Goal: Connect with others: Connect with others

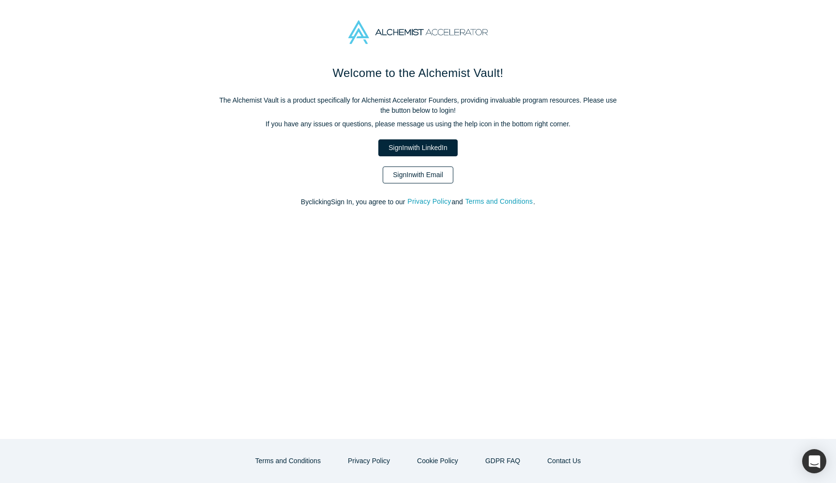
click at [441, 172] on link "Sign In with Email" at bounding box center [418, 174] width 71 height 17
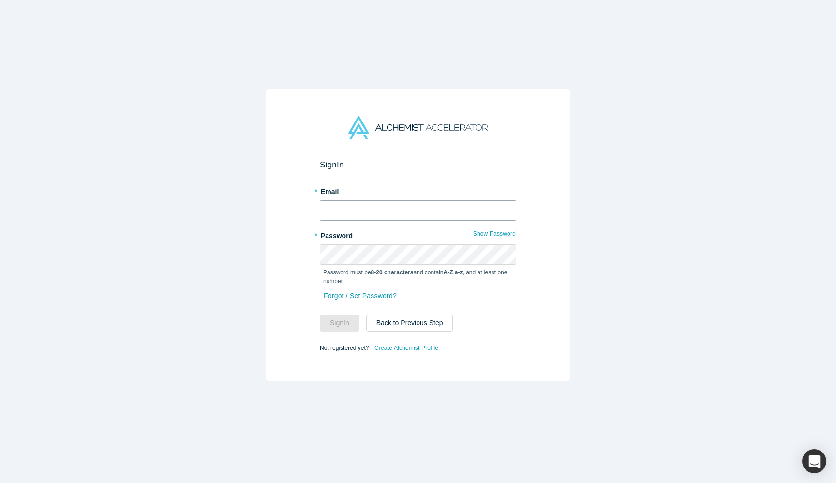
type input "[PERSON_NAME][EMAIL_ADDRESS][DOMAIN_NAME]"
click at [338, 327] on button "Sign In" at bounding box center [340, 322] width 40 height 17
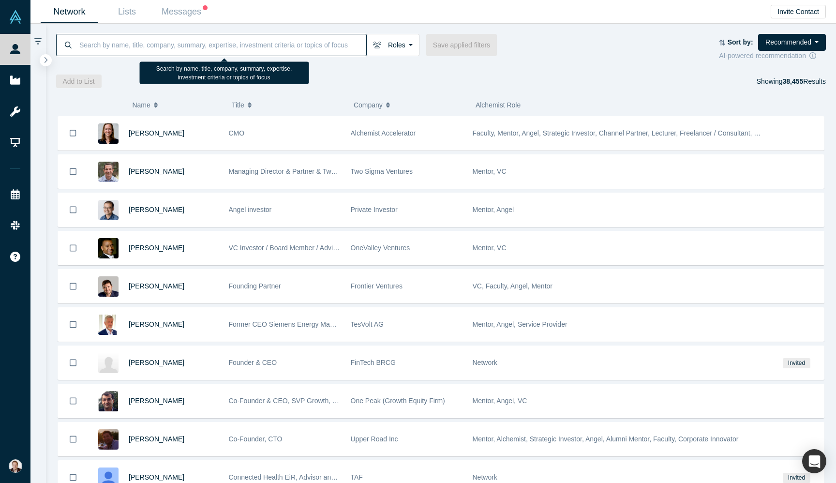
click at [200, 43] on input at bounding box center [222, 44] width 288 height 23
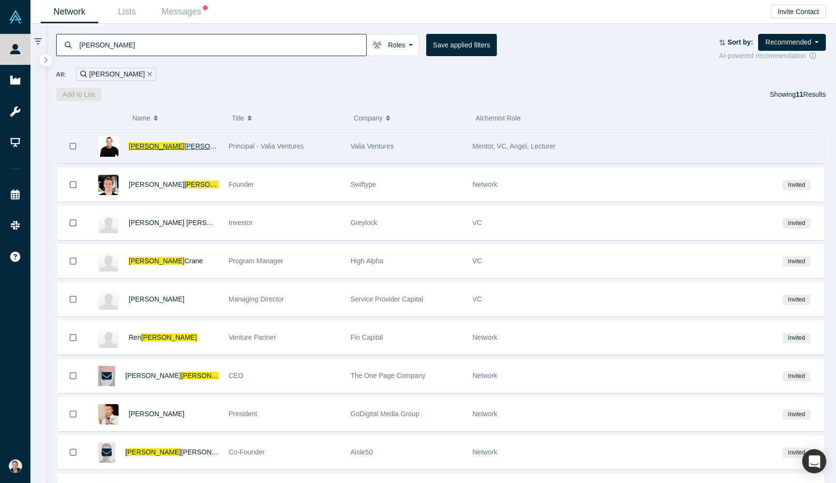
type input "[PERSON_NAME]"
click at [184, 148] on span "[PERSON_NAME]" at bounding box center [212, 146] width 56 height 8
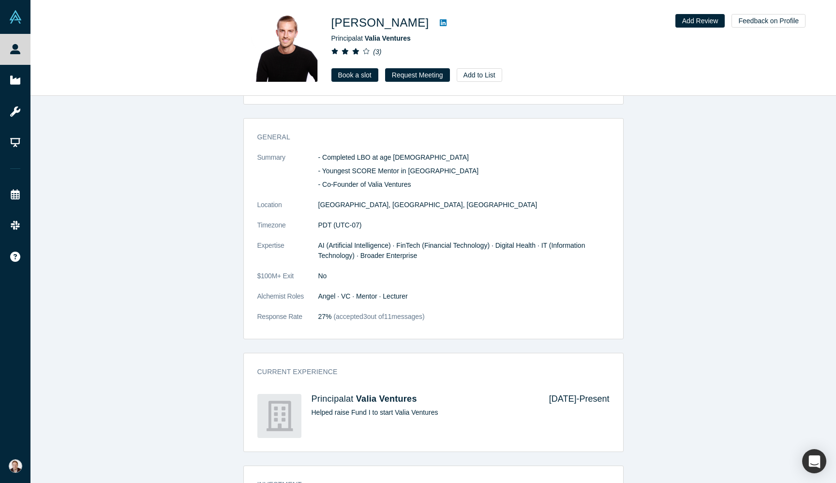
scroll to position [60, 0]
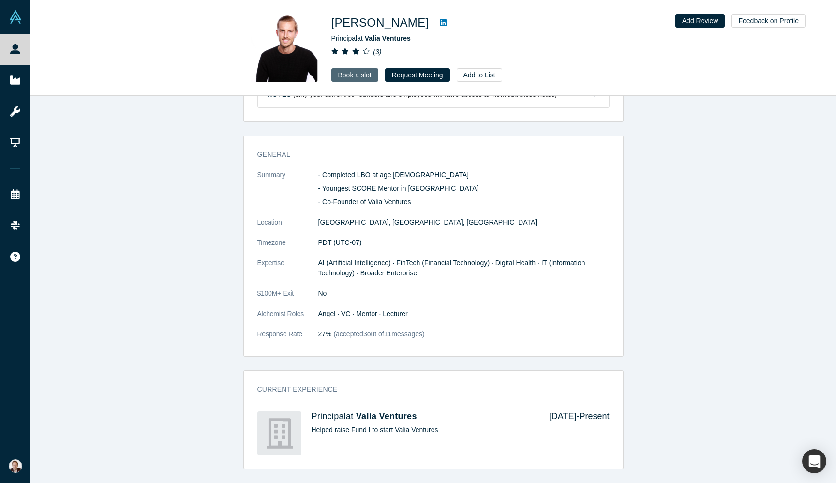
click at [347, 72] on link "Book a slot" at bounding box center [354, 75] width 47 height 14
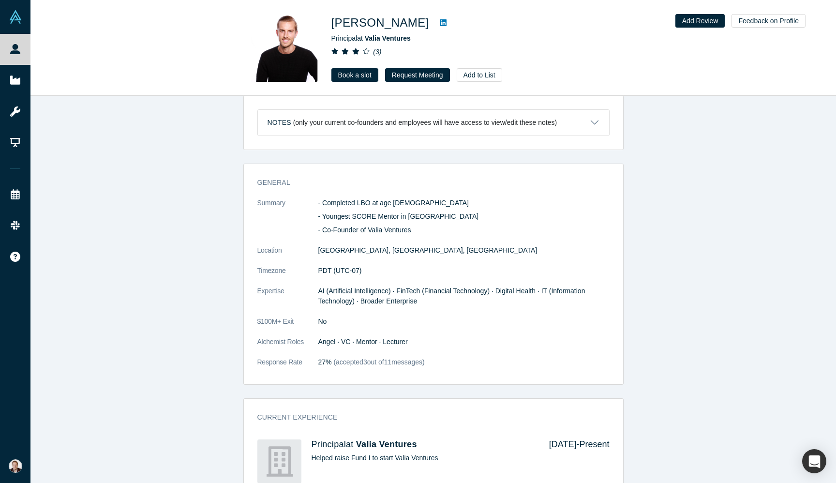
scroll to position [0, 0]
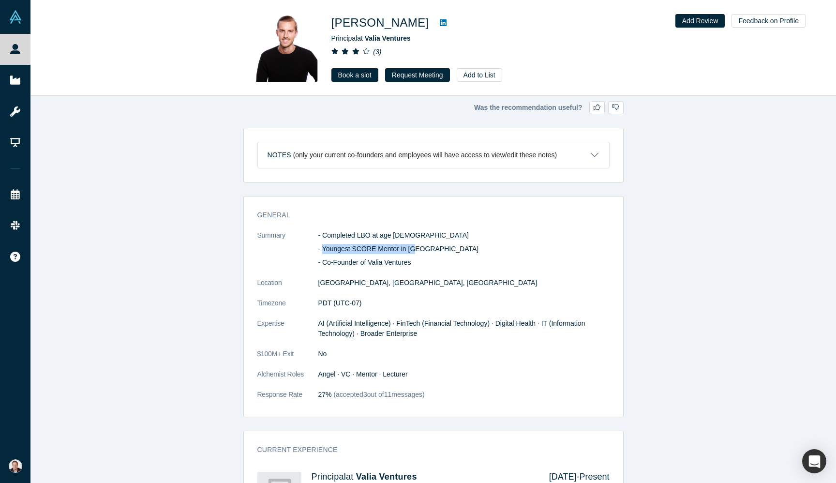
drag, startPoint x: 324, startPoint y: 247, endPoint x: 419, endPoint y: 252, distance: 95.0
click at [419, 252] on p "- Youngest SCORE Mentor in [GEOGRAPHIC_DATA]" at bounding box center [463, 249] width 291 height 10
copy p "Youngest SCORE Mentor in [GEOGRAPHIC_DATA]"
click at [349, 76] on link "Book a slot" at bounding box center [354, 75] width 47 height 14
